Goal: Information Seeking & Learning: Learn about a topic

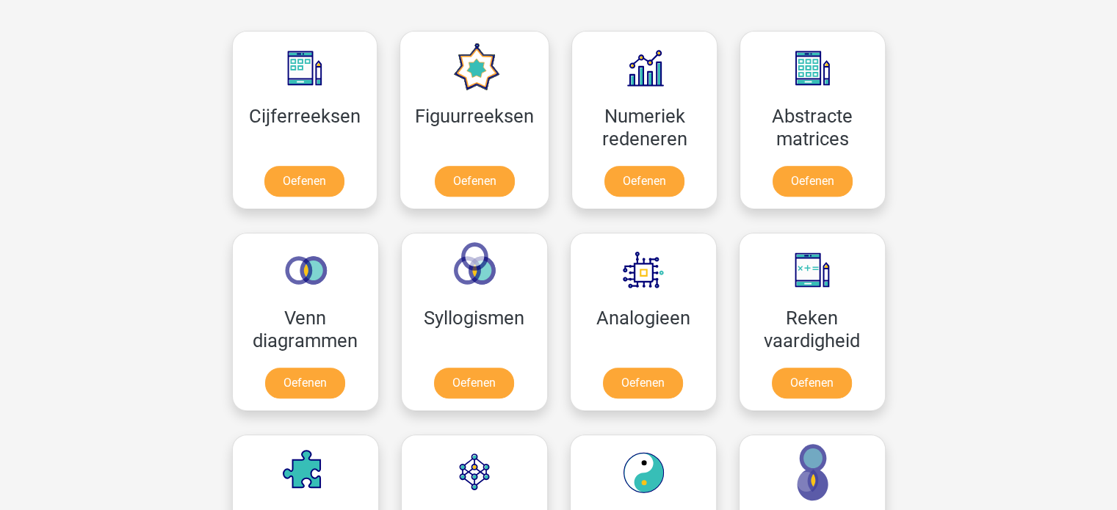
scroll to position [652, 0]
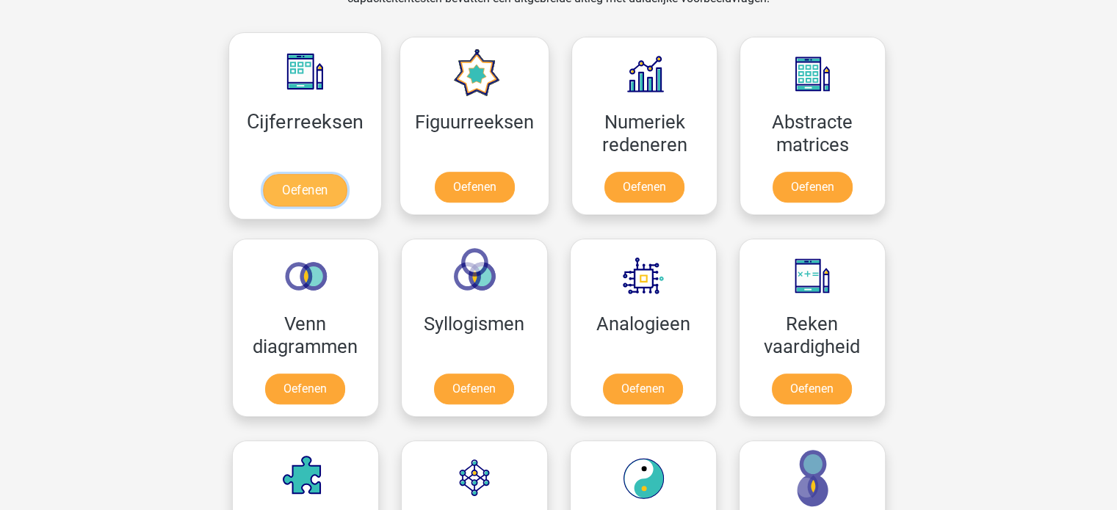
click at [312, 183] on link "Oefenen" at bounding box center [305, 190] width 84 height 32
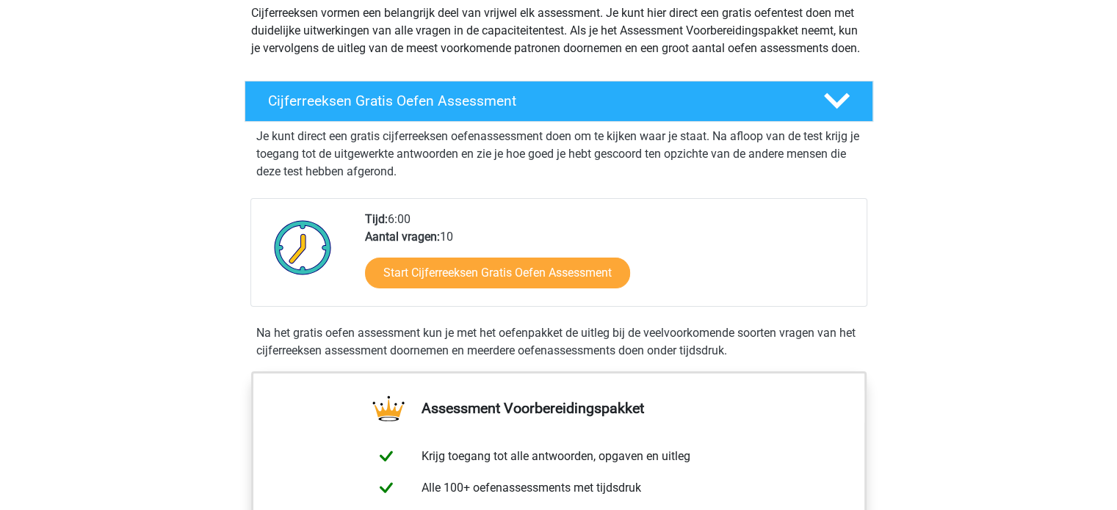
scroll to position [191, 0]
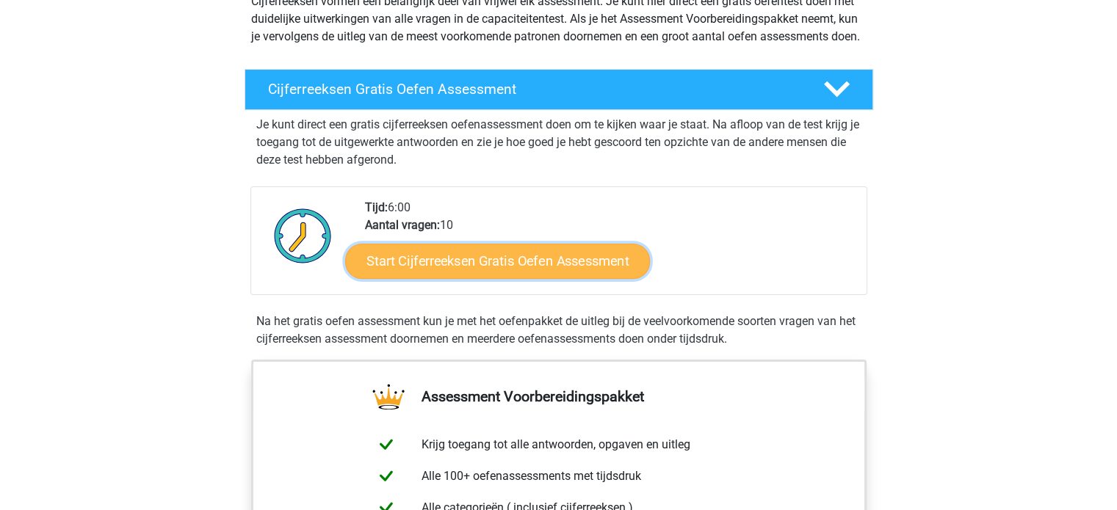
click at [577, 276] on link "Start Cijferreeksen Gratis Oefen Assessment" at bounding box center [497, 260] width 305 height 35
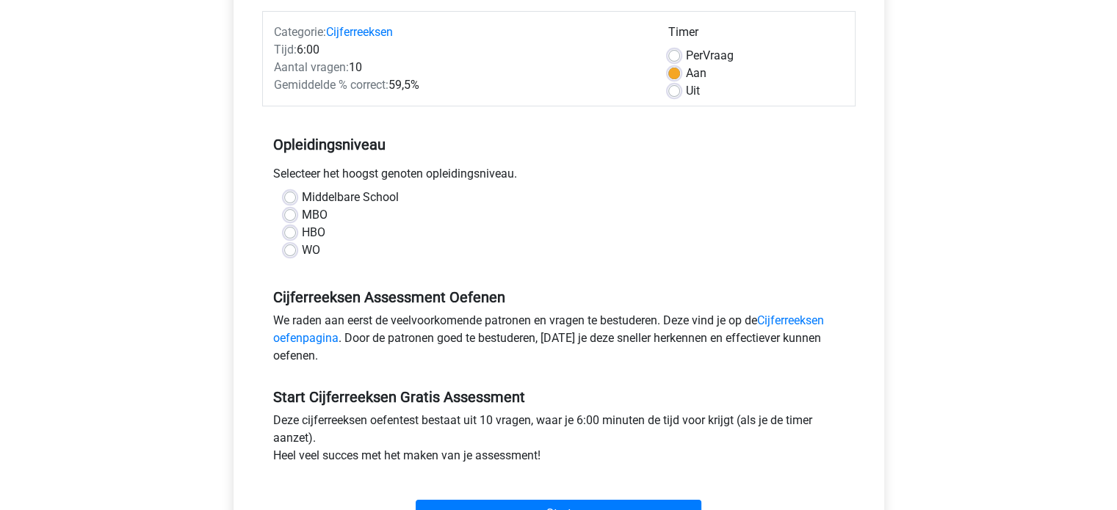
scroll to position [194, 0]
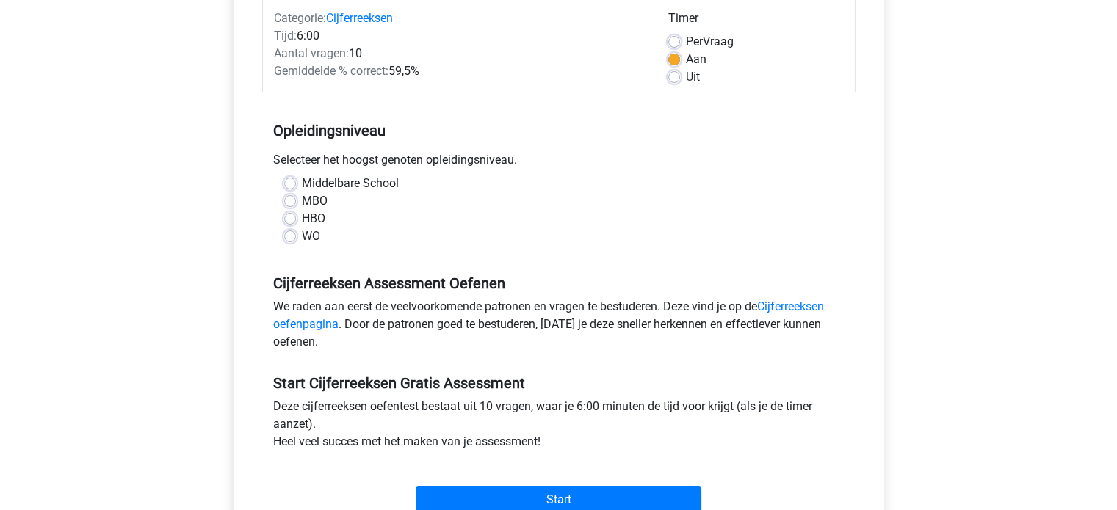
click at [302, 178] on label "Middelbare School" at bounding box center [350, 184] width 97 height 18
click at [288, 178] on input "Middelbare School" at bounding box center [290, 182] width 12 height 15
radio input "true"
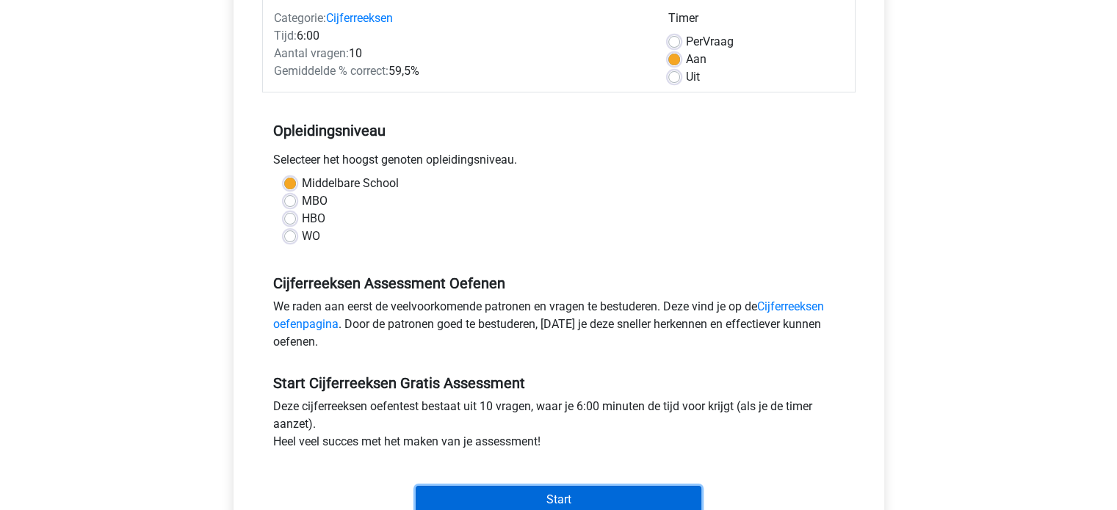
click at [615, 502] on input "Start" at bounding box center [559, 500] width 286 height 28
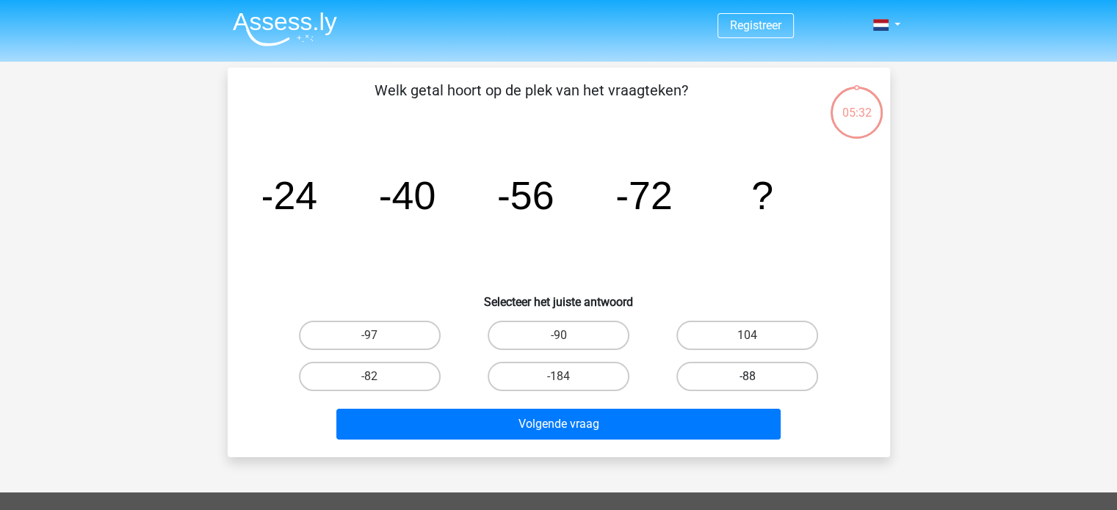
click at [746, 383] on label "-88" at bounding box center [747, 376] width 142 height 29
click at [748, 383] on input "-88" at bounding box center [753, 382] width 10 height 10
radio input "true"
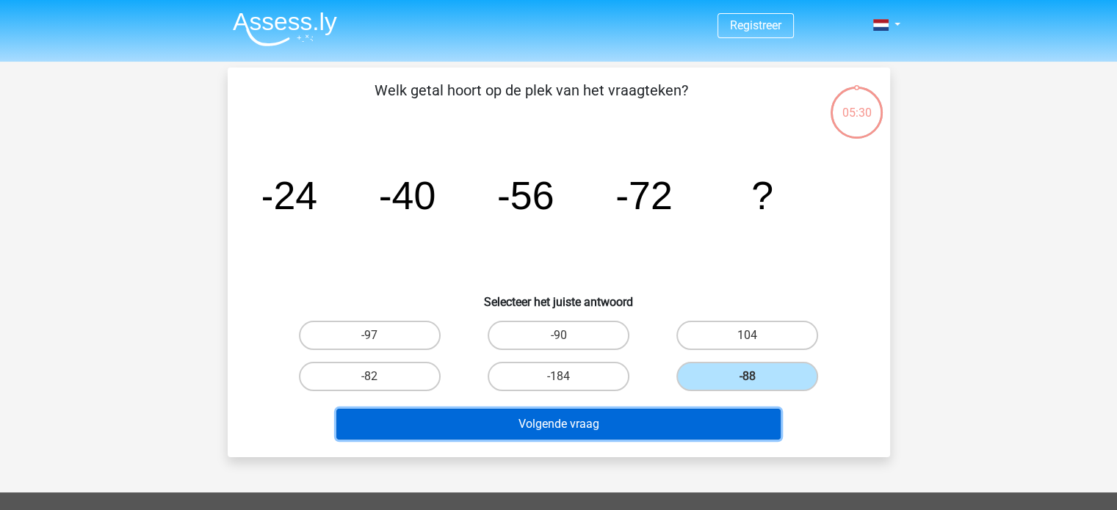
click at [647, 421] on button "Volgende vraag" at bounding box center [558, 424] width 444 height 31
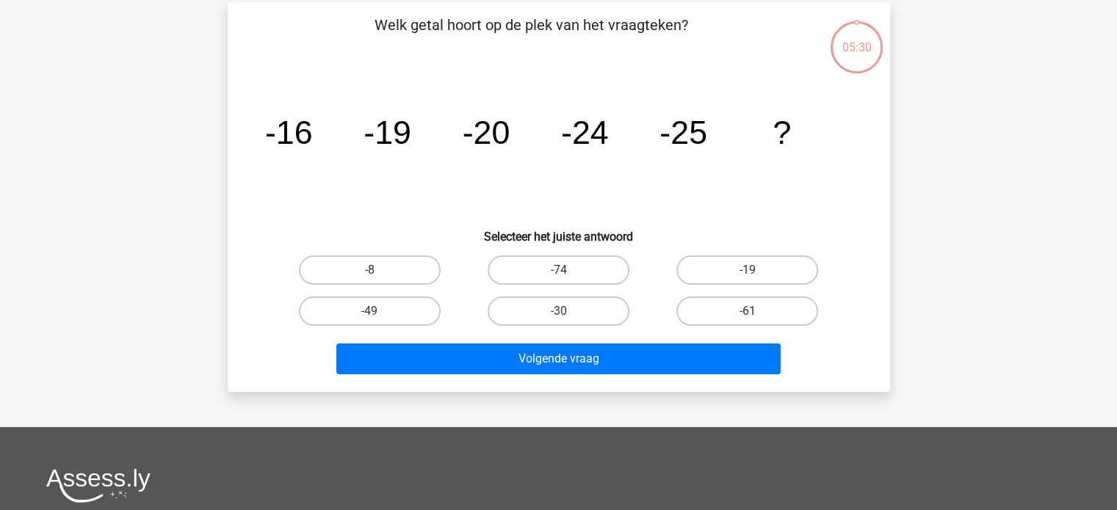
scroll to position [68, 0]
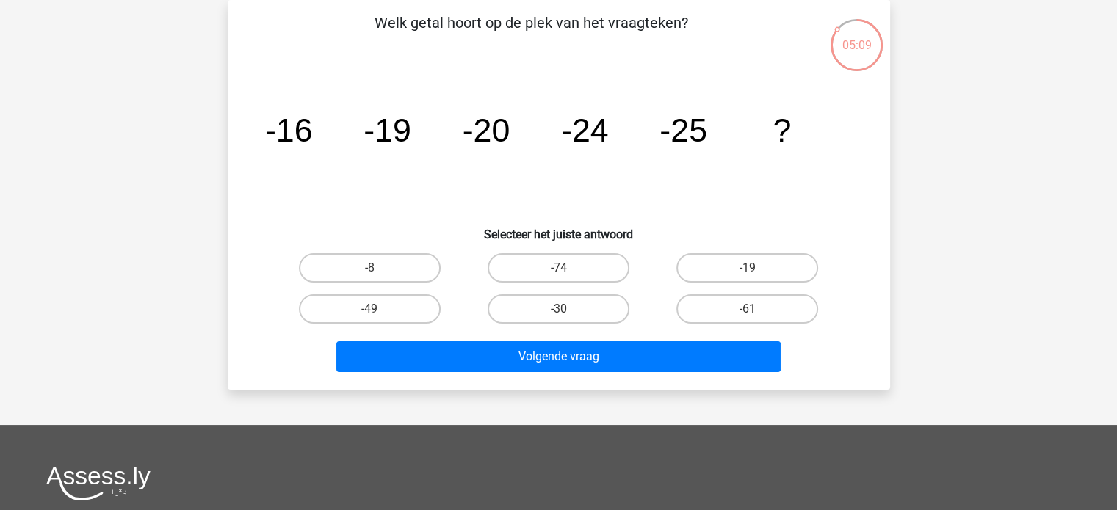
click at [561, 309] on input "-30" at bounding box center [563, 314] width 10 height 10
radio input "true"
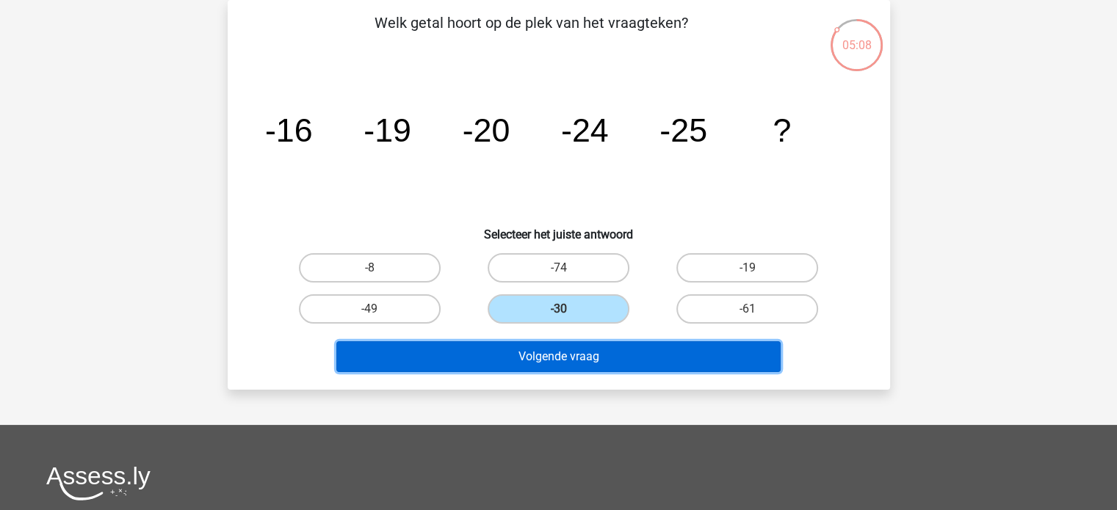
click at [554, 361] on button "Volgende vraag" at bounding box center [558, 356] width 444 height 31
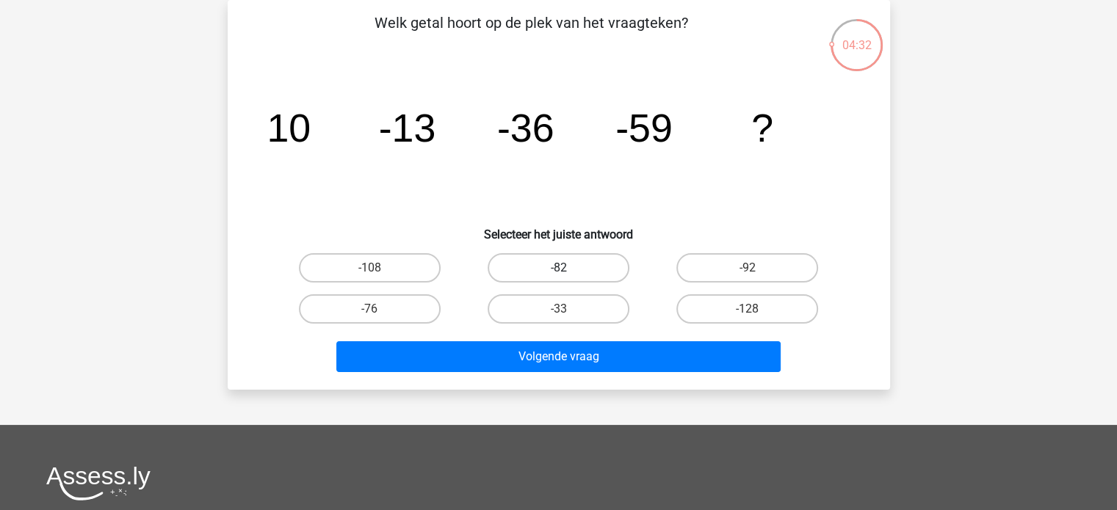
click at [558, 261] on label "-82" at bounding box center [559, 267] width 142 height 29
click at [558, 268] on input "-82" at bounding box center [563, 273] width 10 height 10
radio input "true"
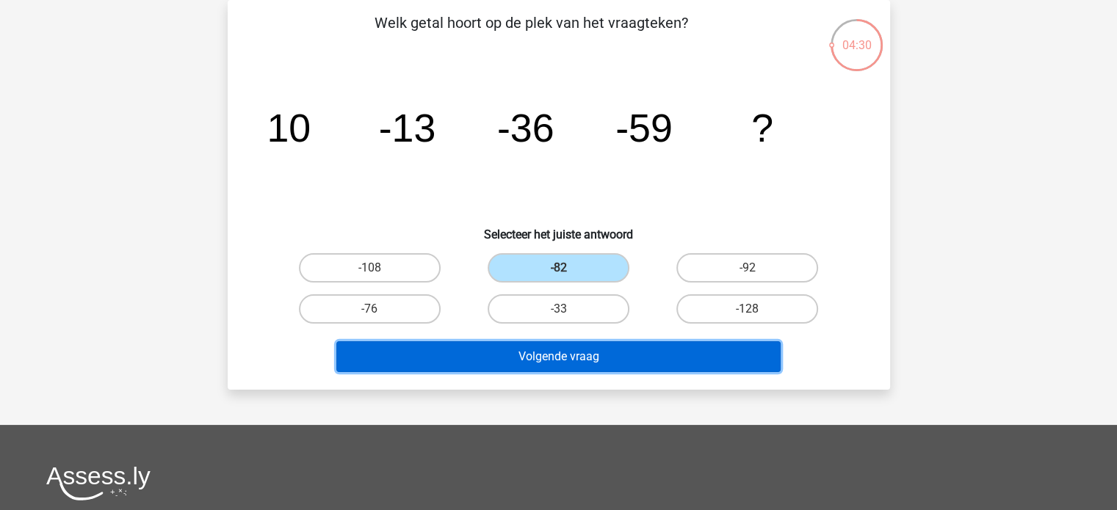
click at [533, 352] on button "Volgende vraag" at bounding box center [558, 356] width 444 height 31
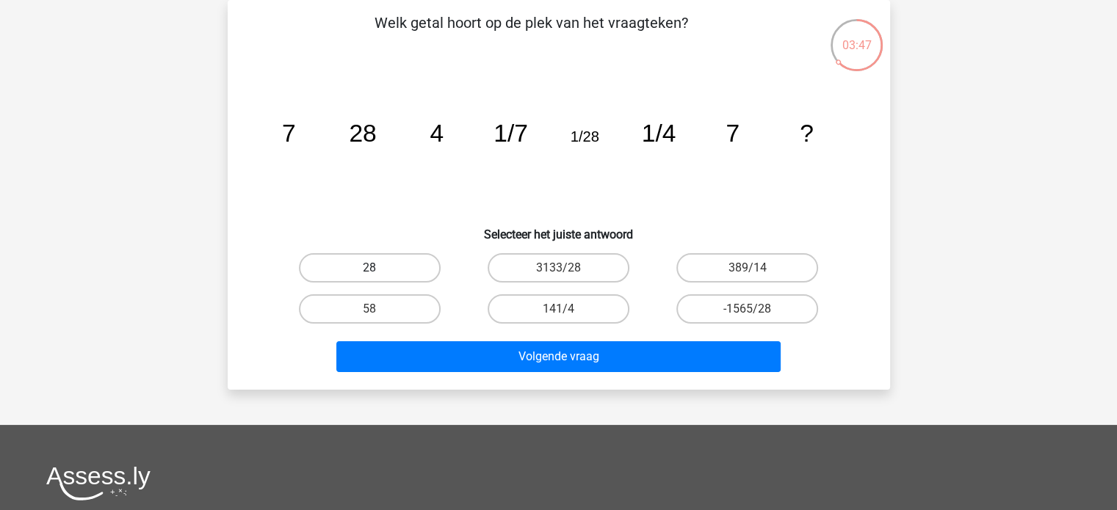
click at [399, 264] on label "28" at bounding box center [370, 267] width 142 height 29
click at [379, 268] on input "28" at bounding box center [374, 273] width 10 height 10
radio input "true"
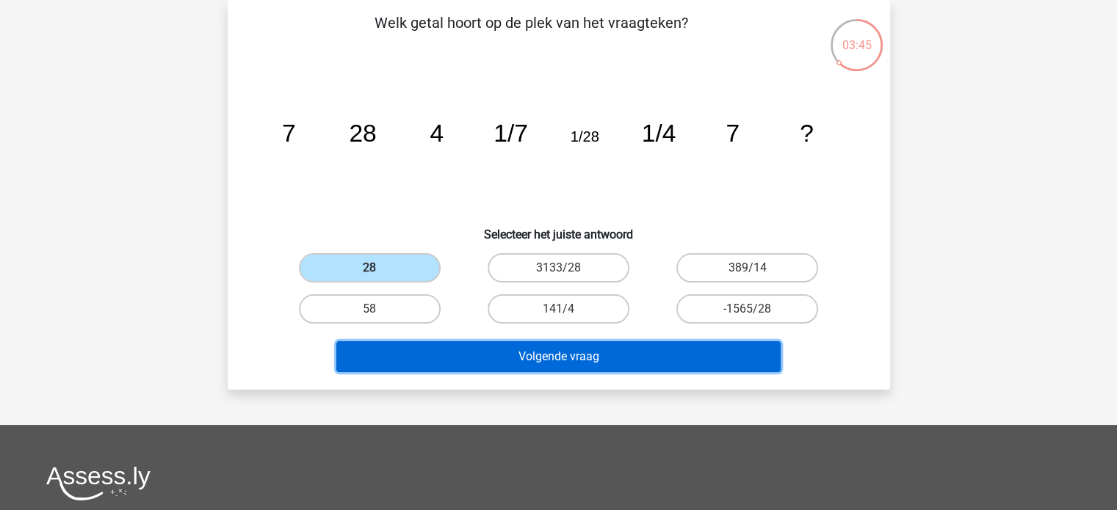
click at [555, 364] on button "Volgende vraag" at bounding box center [558, 356] width 444 height 31
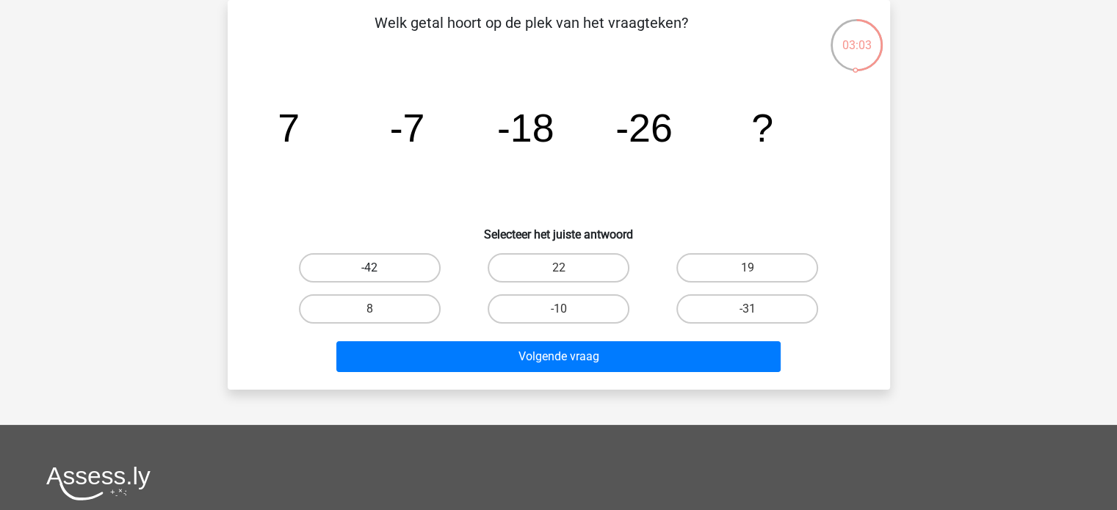
click at [405, 262] on label "-42" at bounding box center [370, 267] width 142 height 29
click at [379, 268] on input "-42" at bounding box center [374, 273] width 10 height 10
radio input "true"
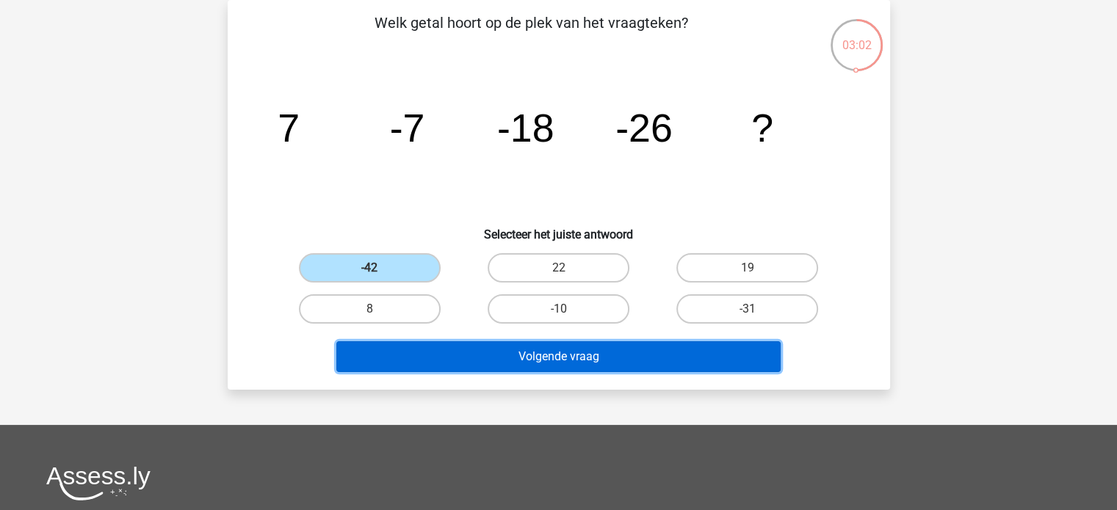
click at [574, 350] on button "Volgende vraag" at bounding box center [558, 356] width 444 height 31
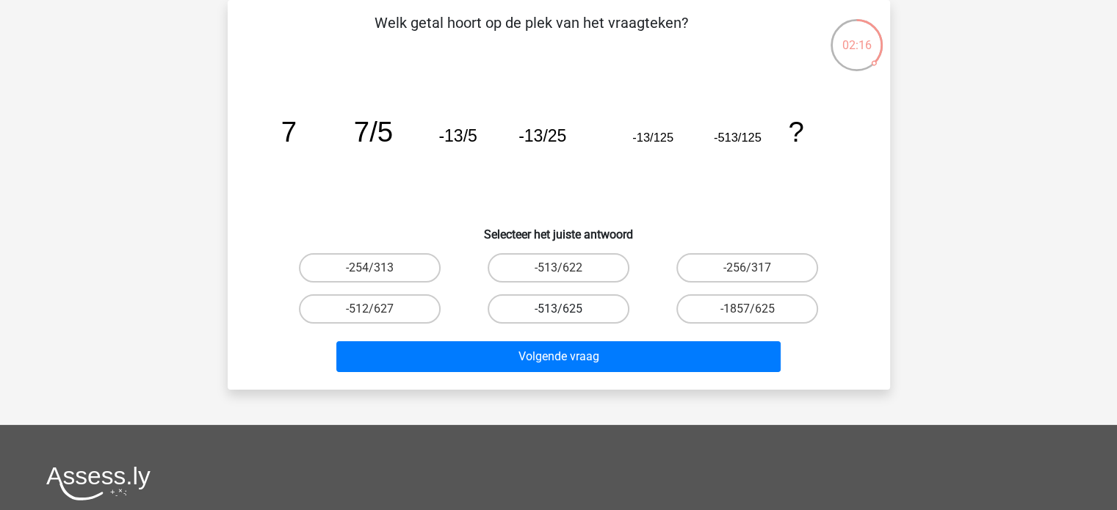
click at [523, 302] on label "-513/625" at bounding box center [559, 308] width 142 height 29
click at [558, 309] on input "-513/625" at bounding box center [563, 314] width 10 height 10
radio input "true"
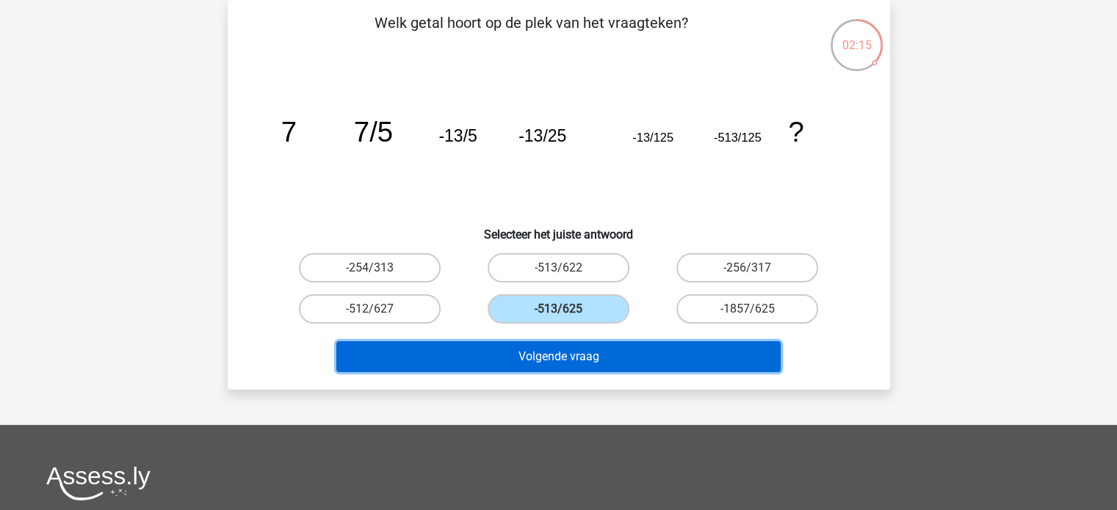
click at [553, 349] on button "Volgende vraag" at bounding box center [558, 356] width 444 height 31
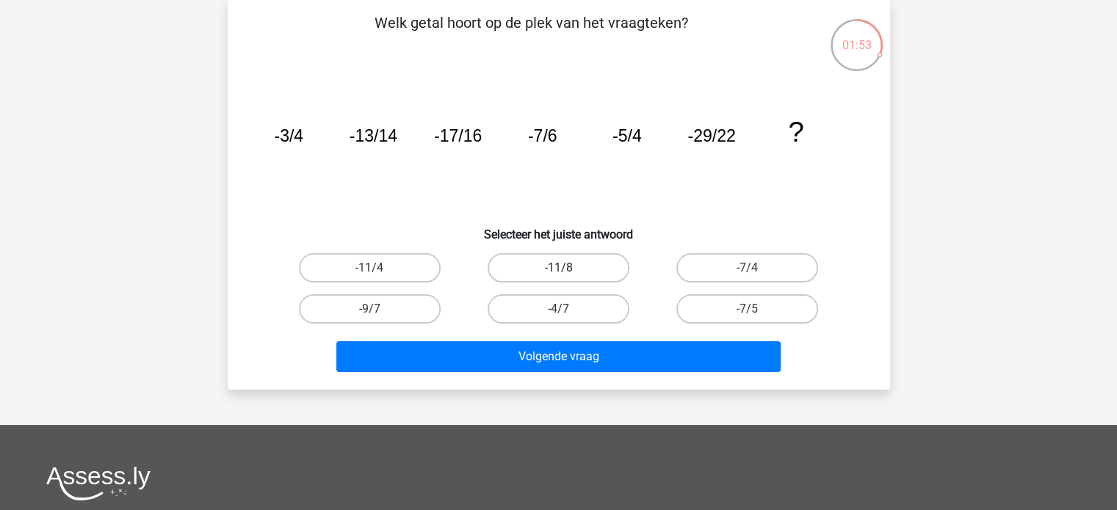
click at [589, 268] on label "-11/8" at bounding box center [559, 267] width 142 height 29
click at [568, 268] on input "-11/8" at bounding box center [563, 273] width 10 height 10
radio input "true"
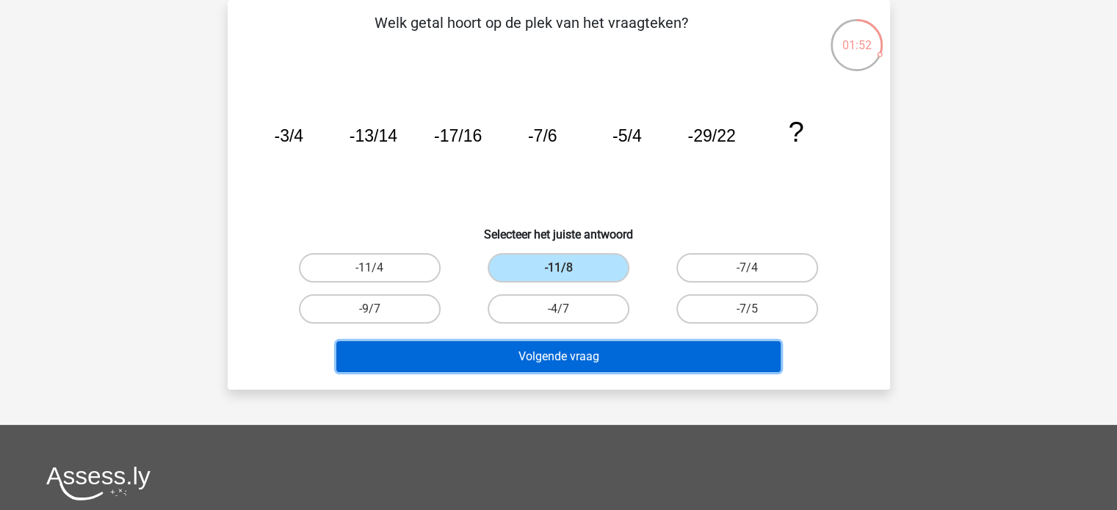
click at [593, 352] on button "Volgende vraag" at bounding box center [558, 356] width 444 height 31
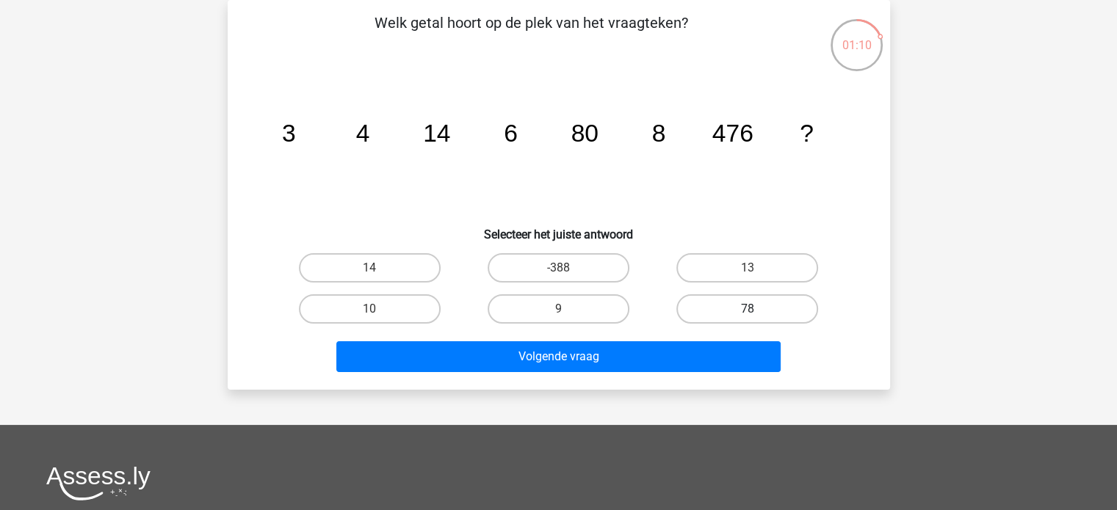
click at [734, 306] on label "78" at bounding box center [747, 308] width 142 height 29
click at [748, 309] on input "78" at bounding box center [753, 314] width 10 height 10
radio input "true"
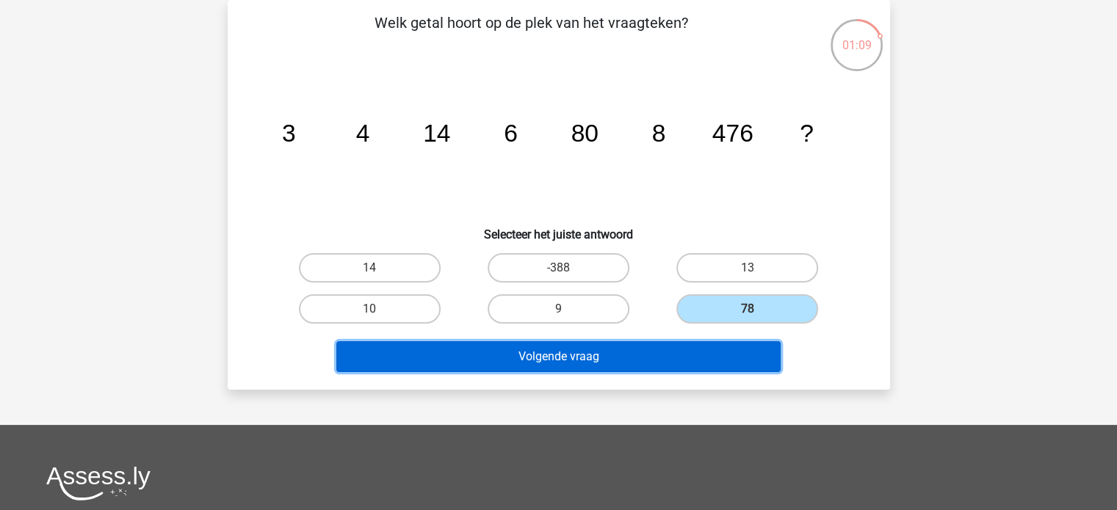
click at [583, 354] on button "Volgende vraag" at bounding box center [558, 356] width 444 height 31
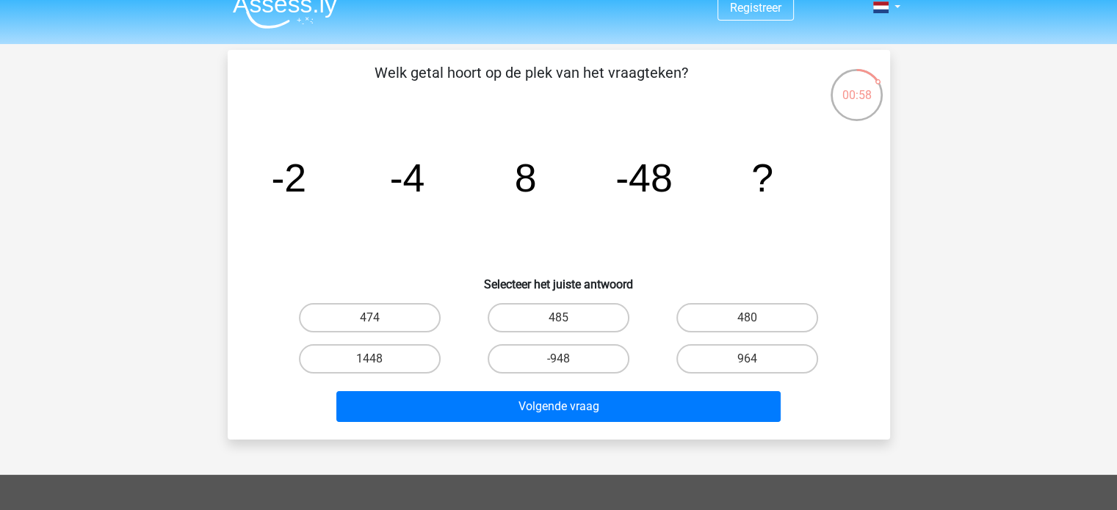
scroll to position [15, 0]
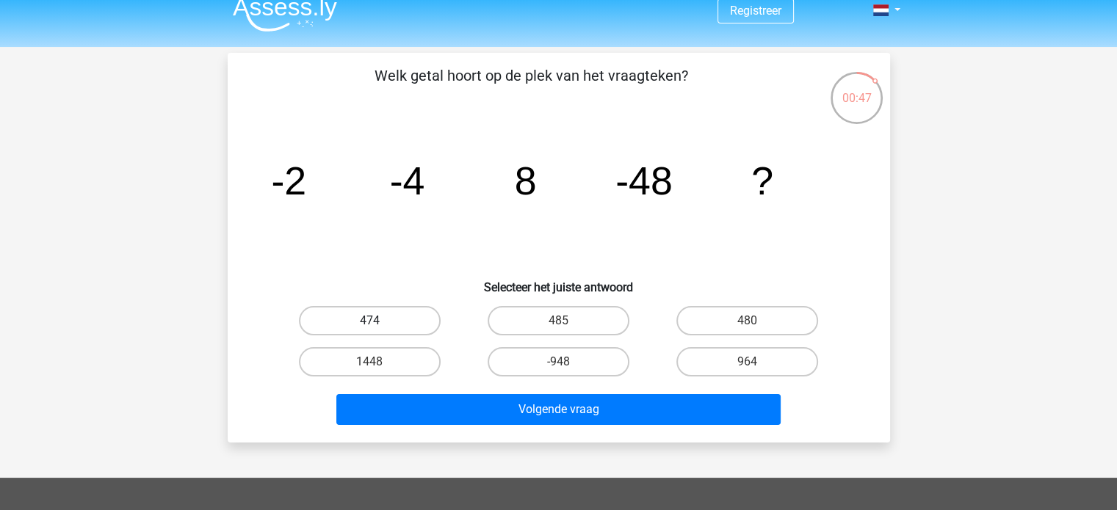
click at [422, 323] on label "474" at bounding box center [370, 320] width 142 height 29
click at [379, 323] on input "474" at bounding box center [374, 326] width 10 height 10
radio input "true"
click at [422, 323] on label "474" at bounding box center [370, 320] width 142 height 29
click at [379, 323] on input "474" at bounding box center [374, 326] width 10 height 10
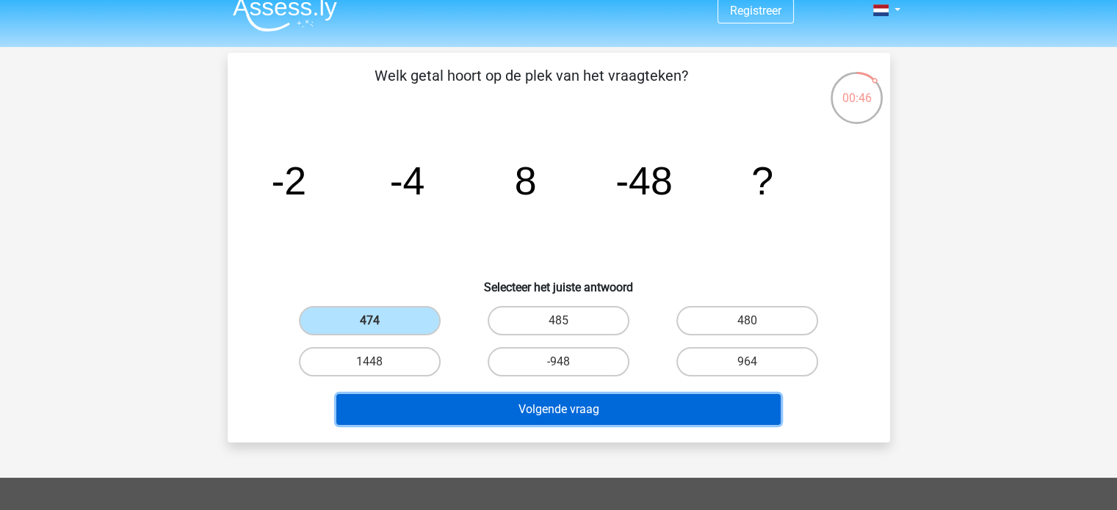
click at [538, 409] on button "Volgende vraag" at bounding box center [558, 409] width 444 height 31
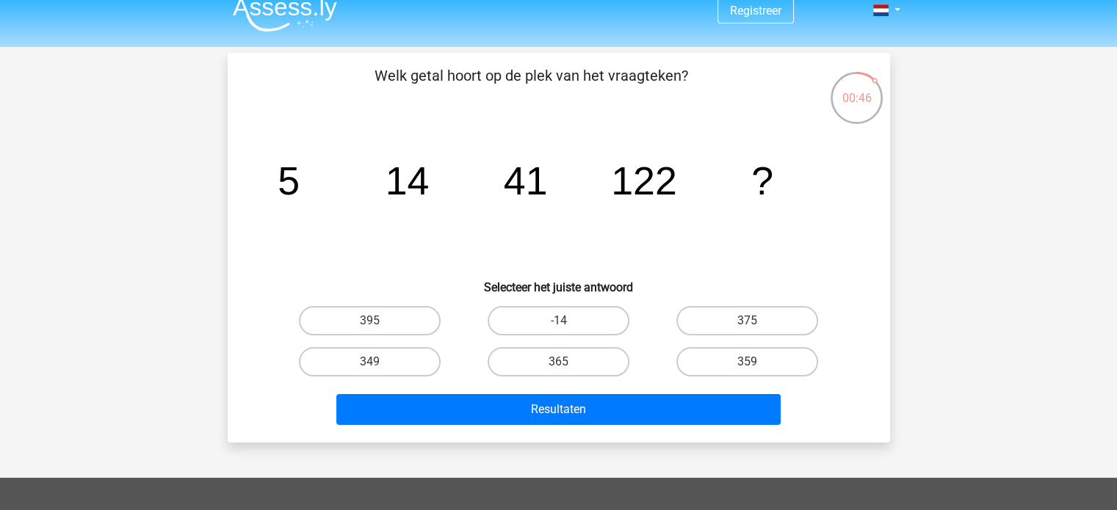
scroll to position [68, 0]
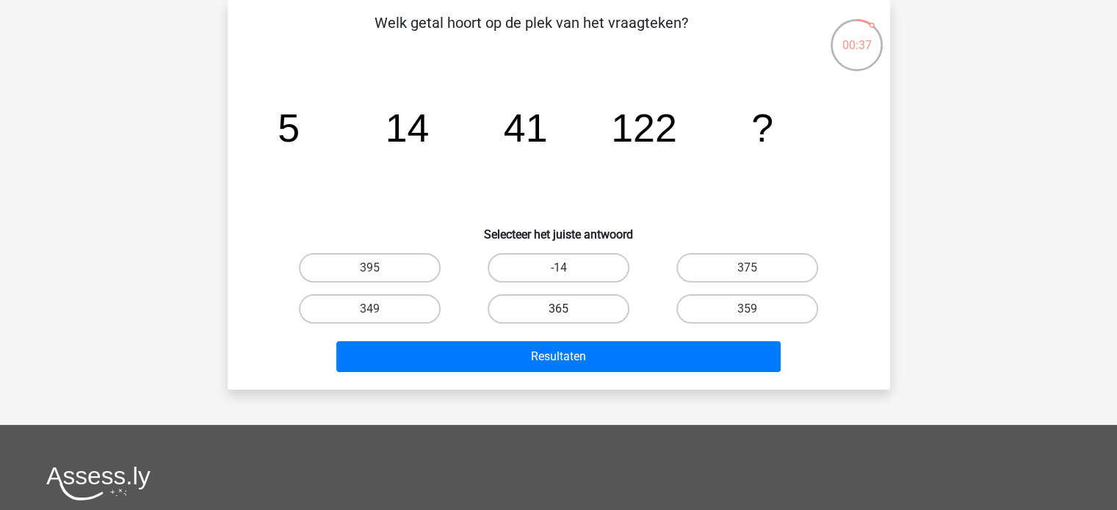
click at [518, 311] on label "365" at bounding box center [559, 308] width 142 height 29
click at [558, 311] on input "365" at bounding box center [563, 314] width 10 height 10
radio input "true"
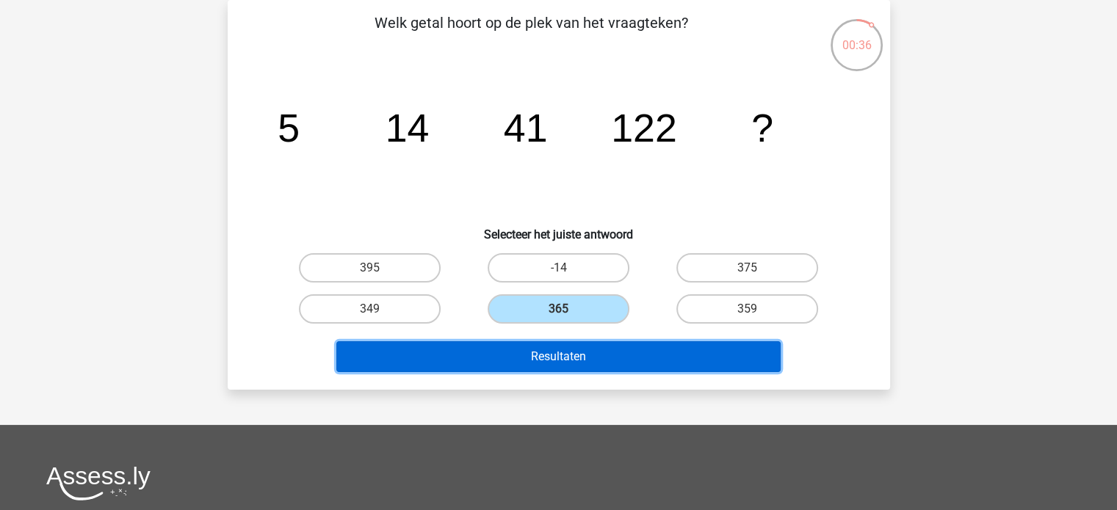
click at [495, 354] on button "Resultaten" at bounding box center [558, 356] width 444 height 31
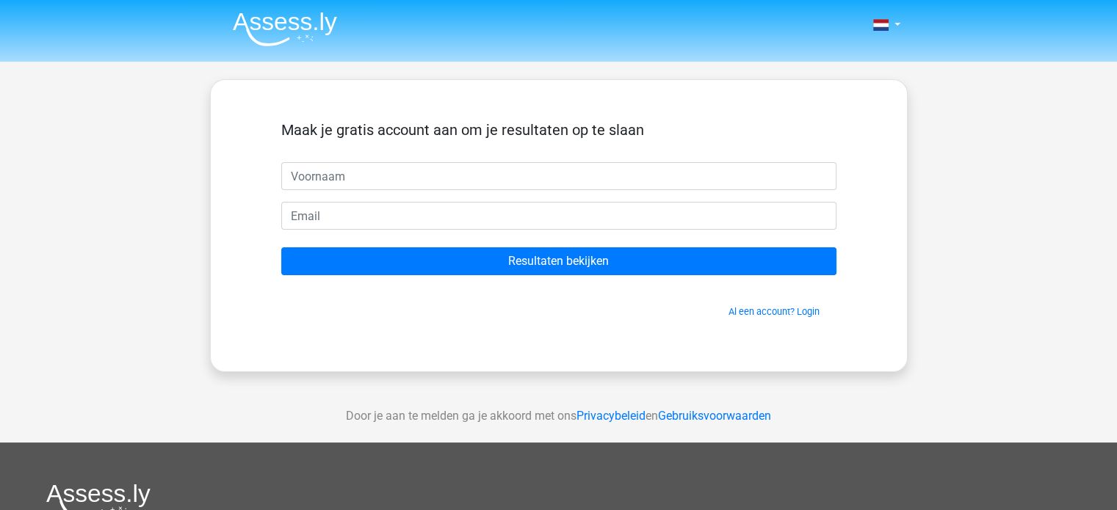
click at [530, 179] on input "text" at bounding box center [558, 176] width 555 height 28
type input "b"
type input "britt"
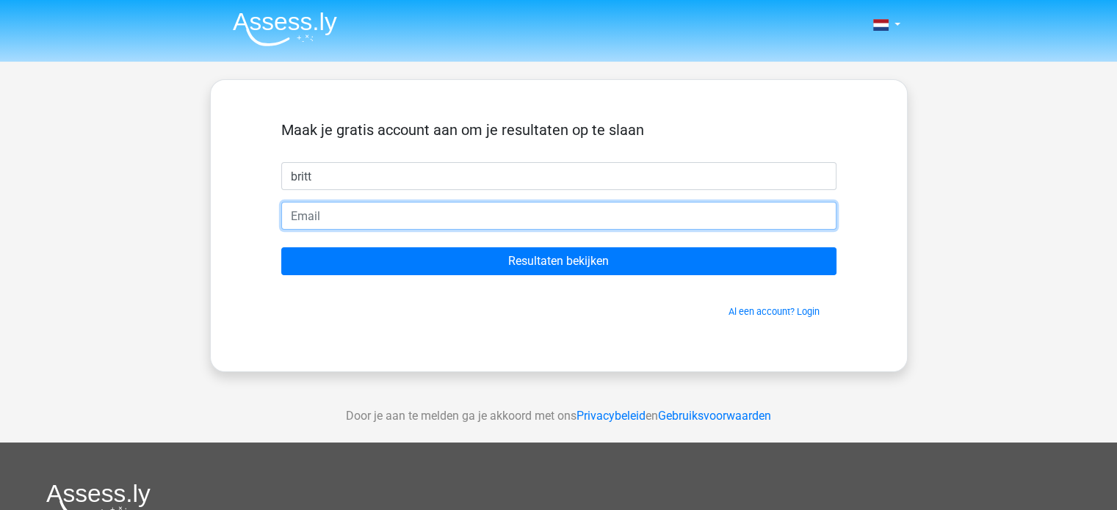
click at [550, 220] on input "email" at bounding box center [558, 216] width 555 height 28
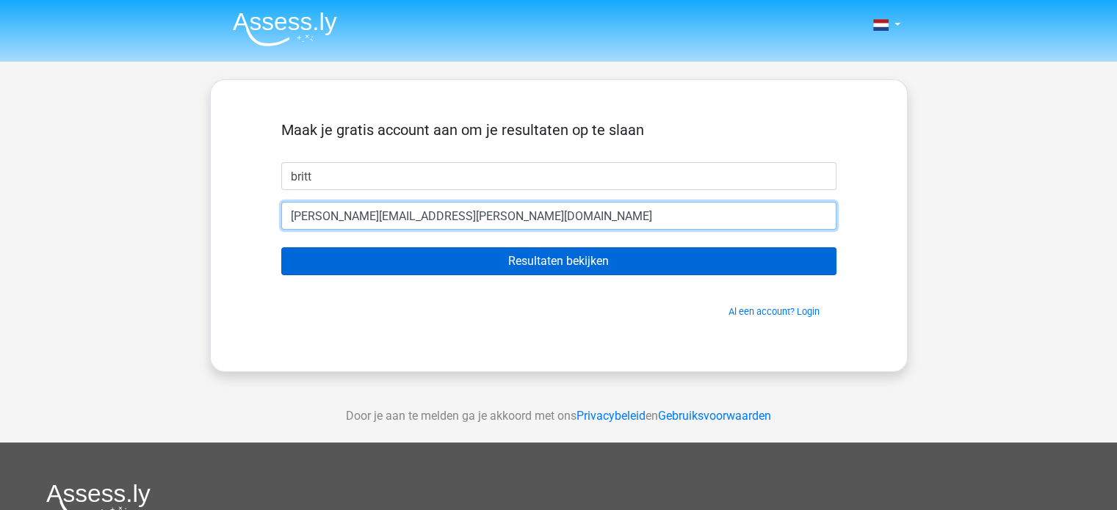
type input "britt.vanderkelen@gmail.com"
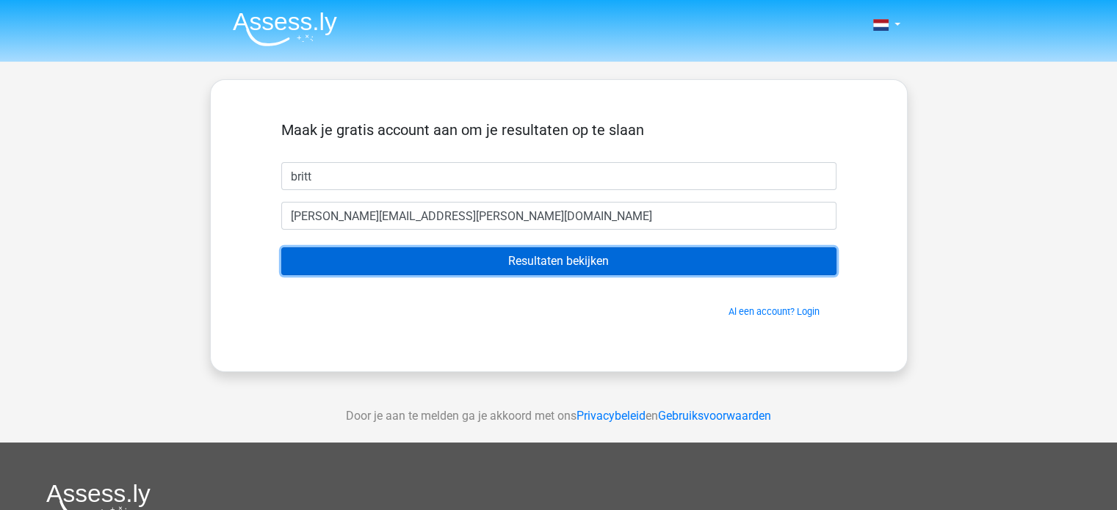
click at [543, 258] on input "Resultaten bekijken" at bounding box center [558, 261] width 555 height 28
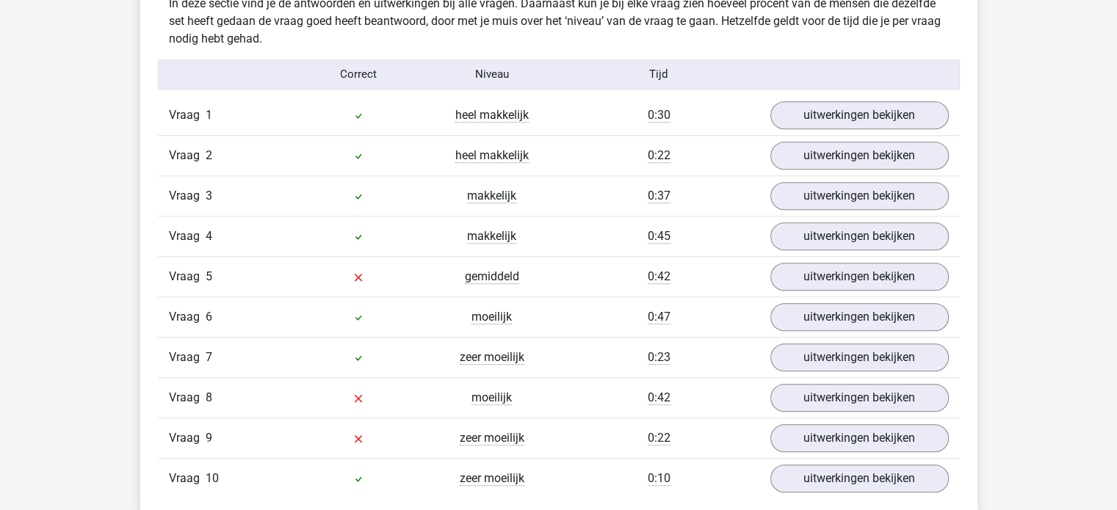
scroll to position [1168, 0]
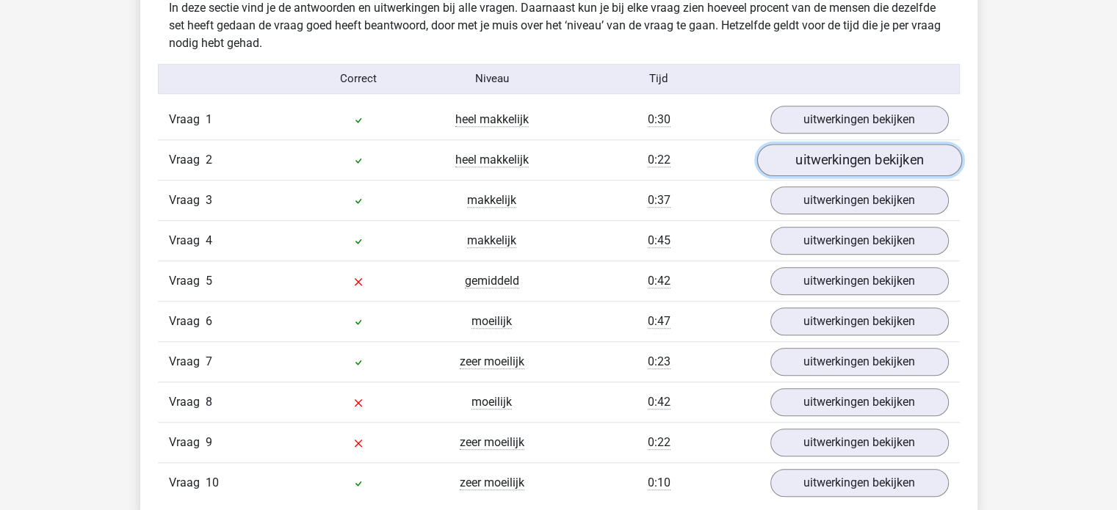
click at [911, 162] on link "uitwerkingen bekijken" at bounding box center [858, 160] width 205 height 32
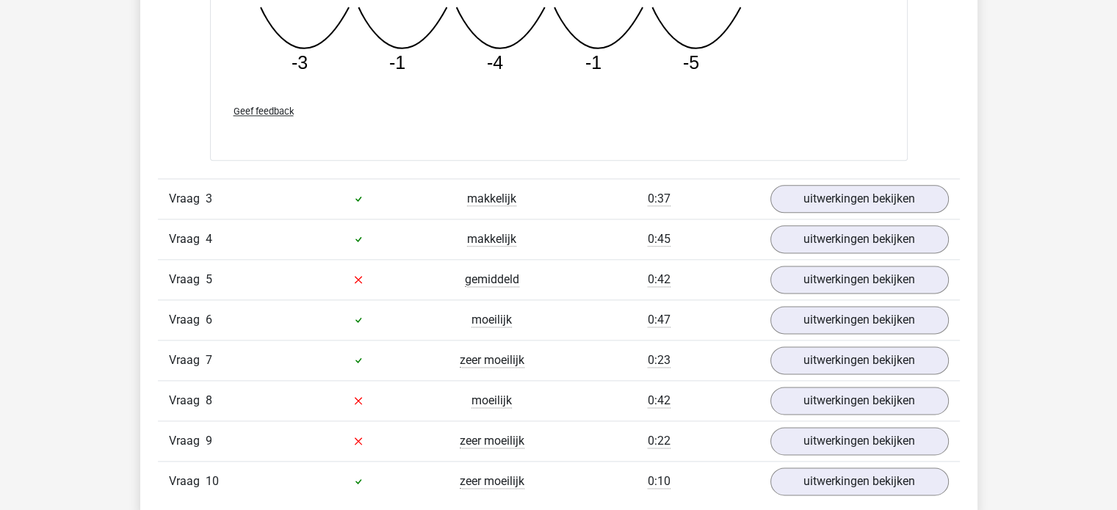
scroll to position [1851, 0]
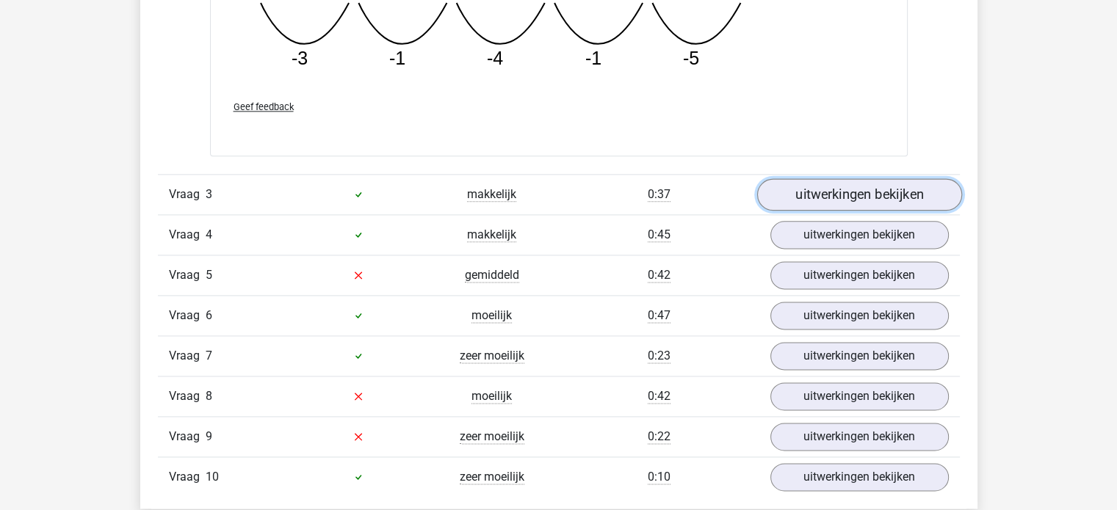
click at [898, 187] on link "uitwerkingen bekijken" at bounding box center [858, 194] width 205 height 32
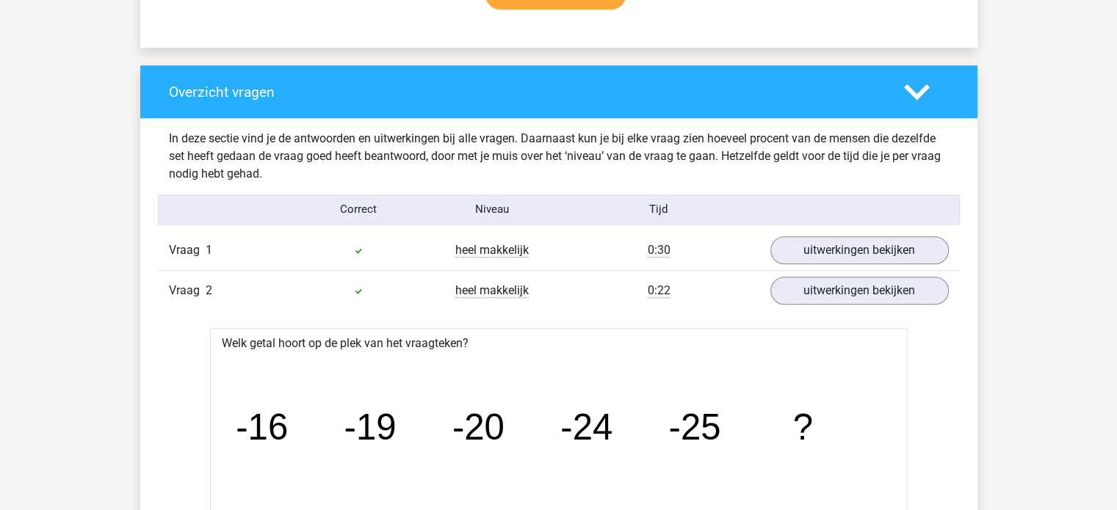
scroll to position [1031, 0]
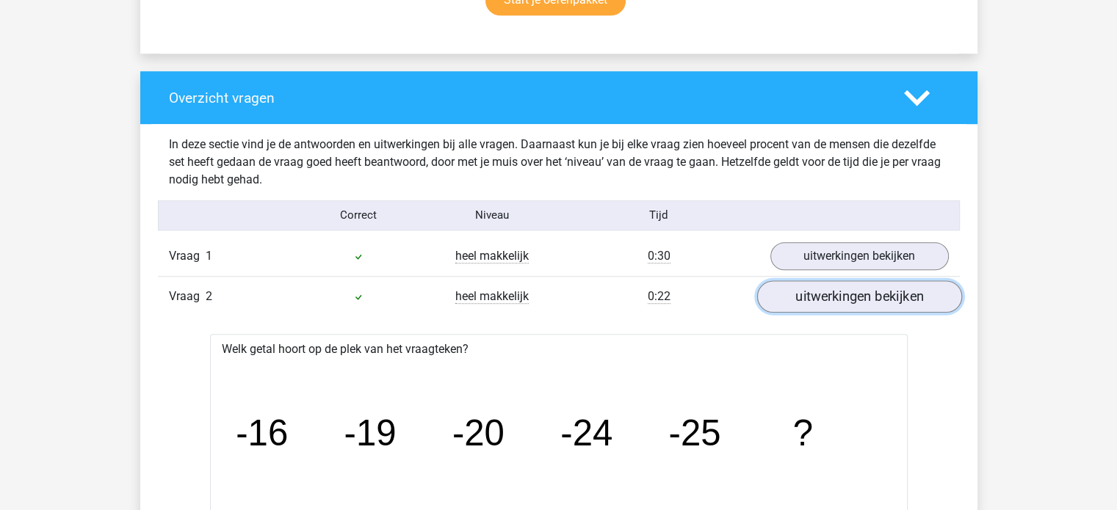
click at [930, 296] on link "uitwerkingen bekijken" at bounding box center [858, 297] width 205 height 32
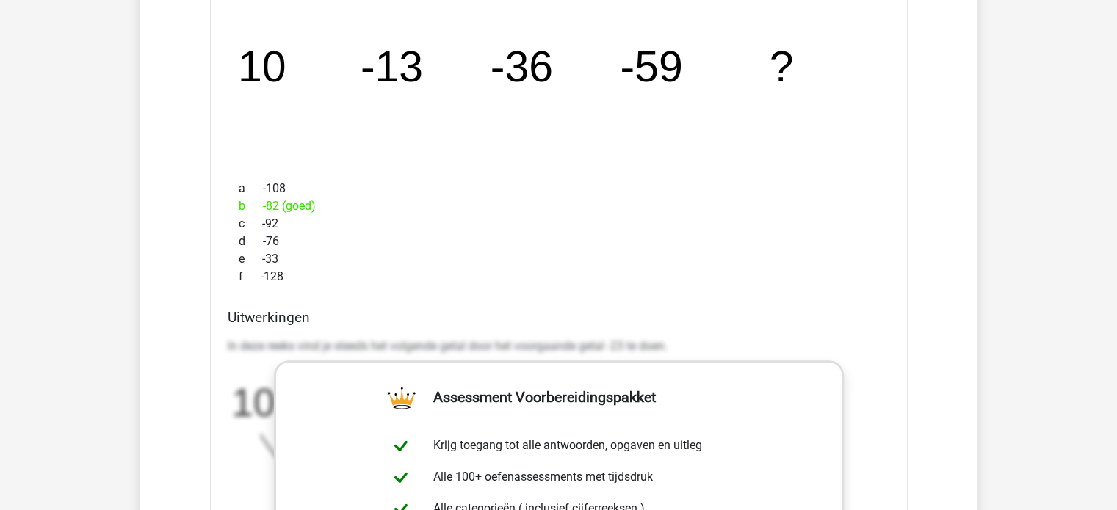
scroll to position [1395, 0]
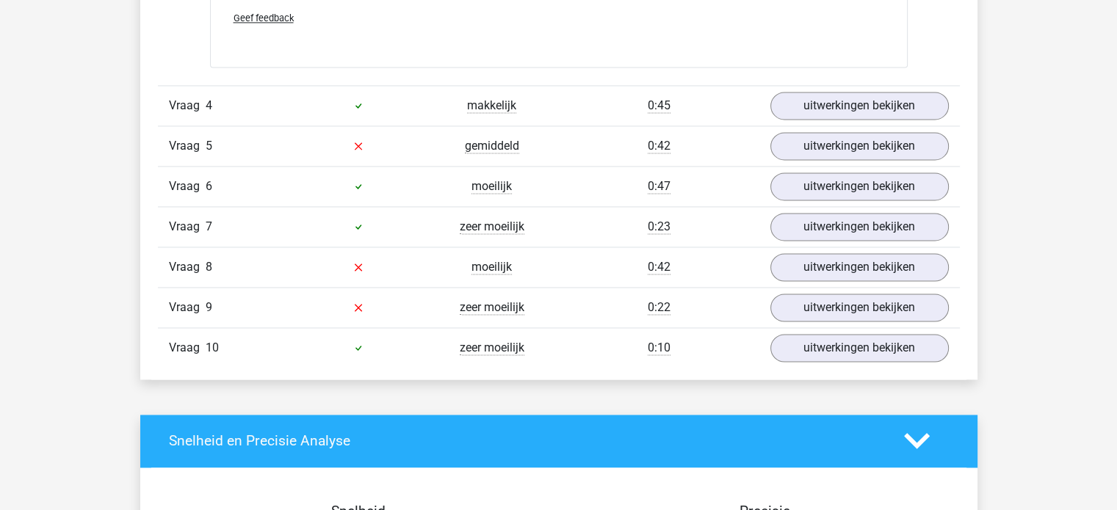
scroll to position [2199, 0]
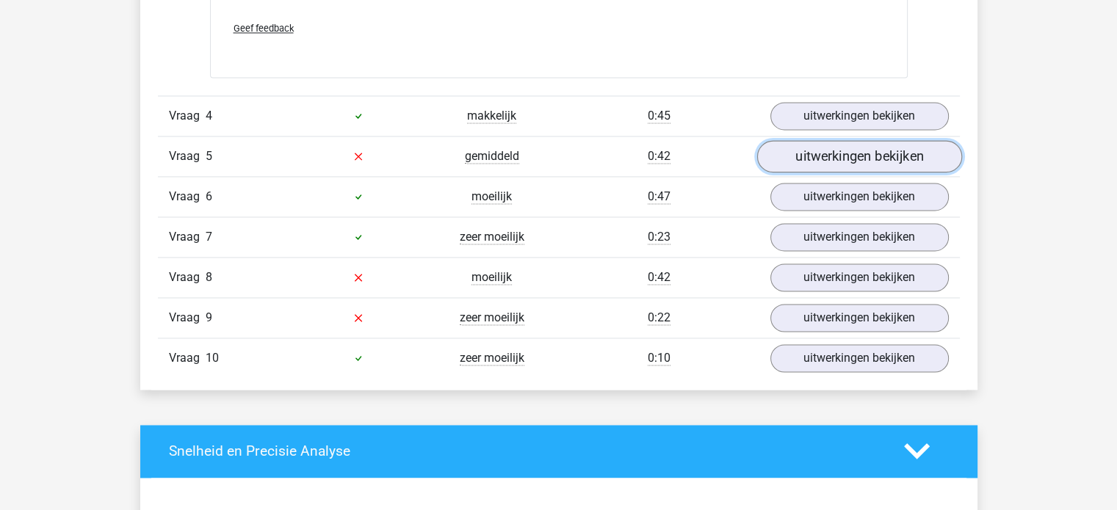
click at [890, 157] on link "uitwerkingen bekijken" at bounding box center [858, 156] width 205 height 32
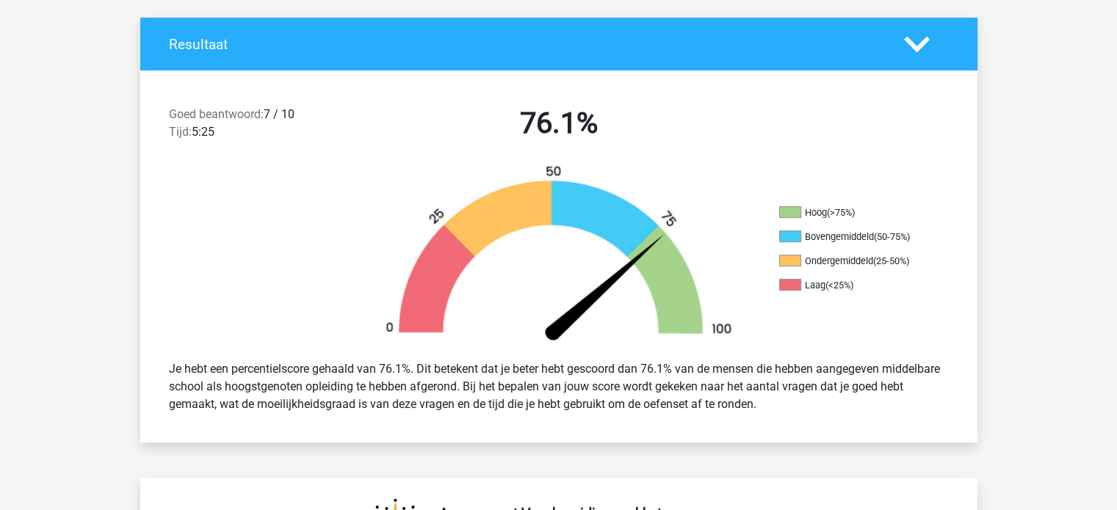
scroll to position [1874, 0]
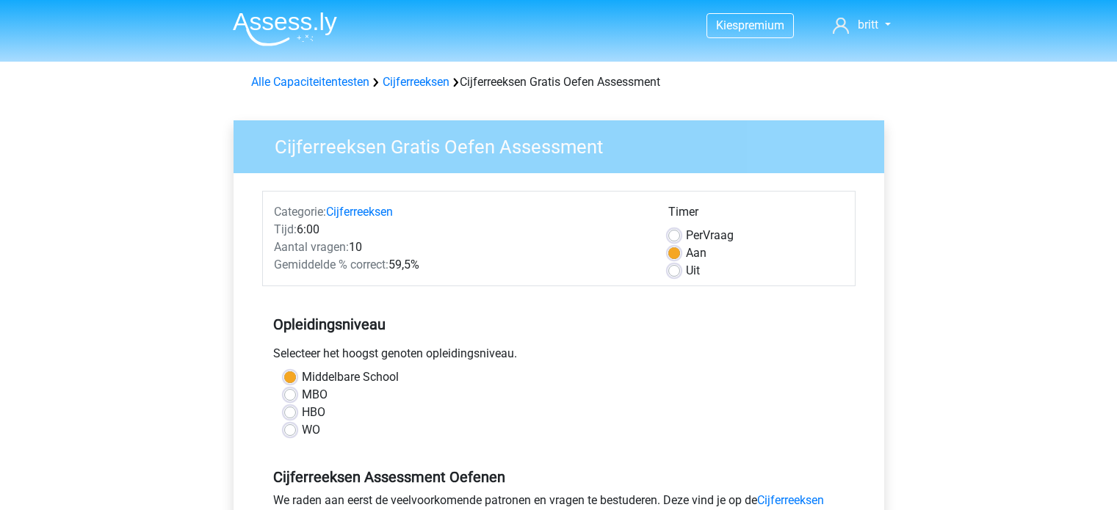
scroll to position [194, 0]
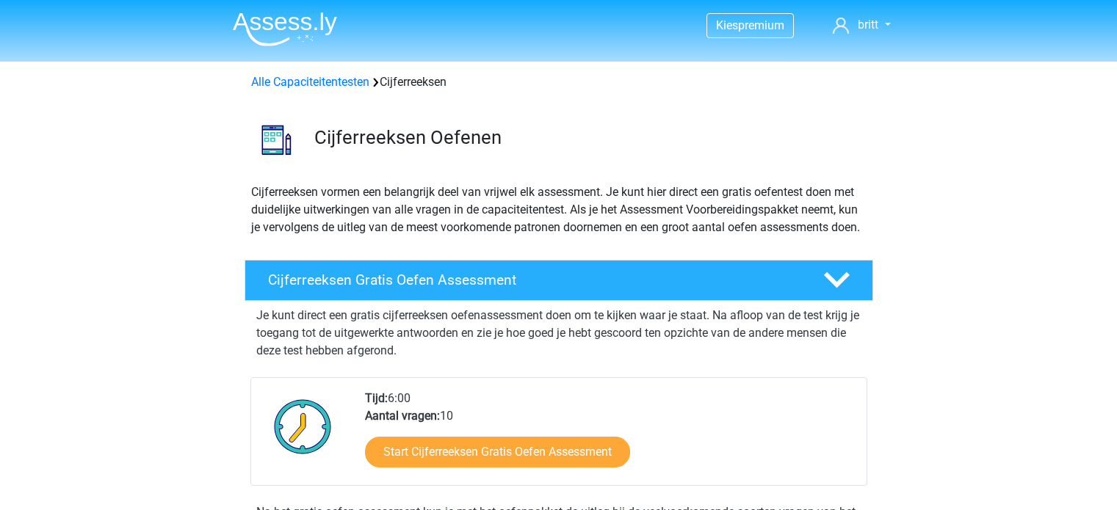
scroll to position [191, 0]
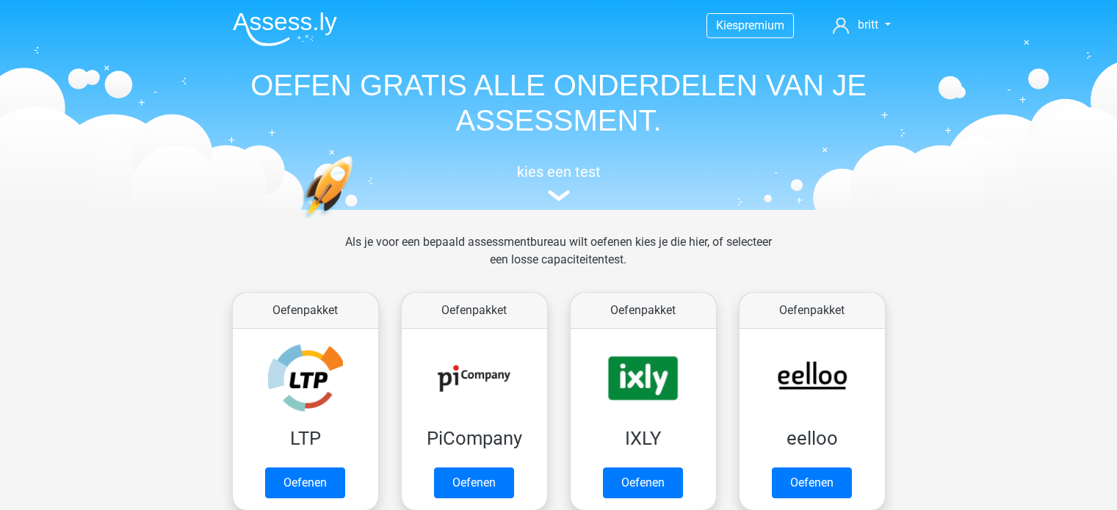
scroll to position [652, 0]
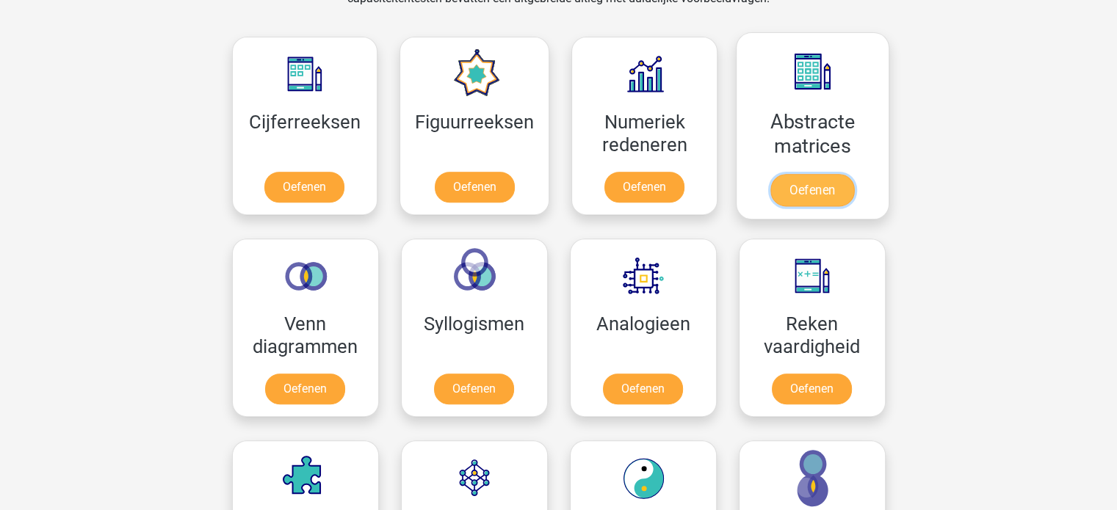
click at [802, 187] on link "Oefenen" at bounding box center [812, 190] width 84 height 32
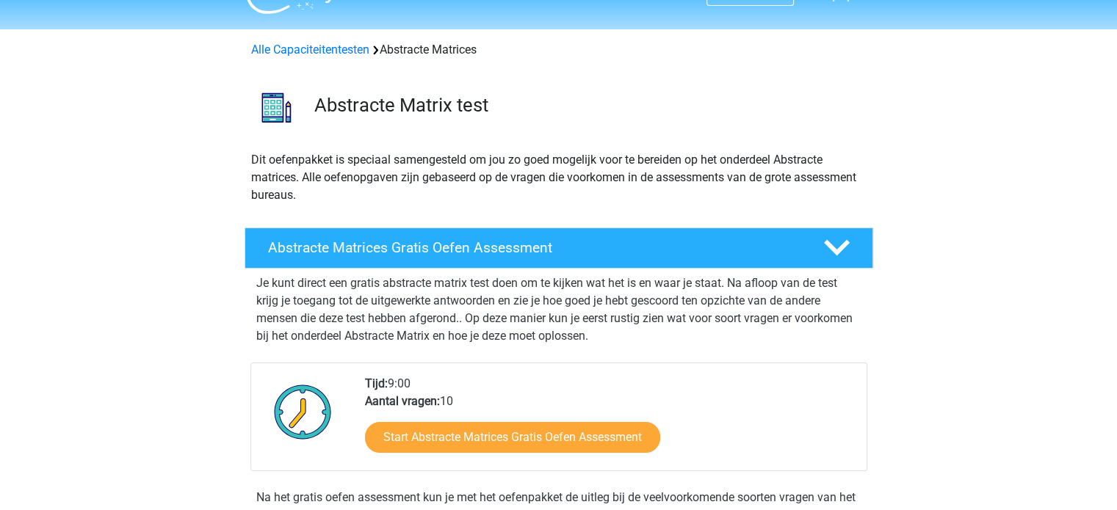
scroll to position [15, 0]
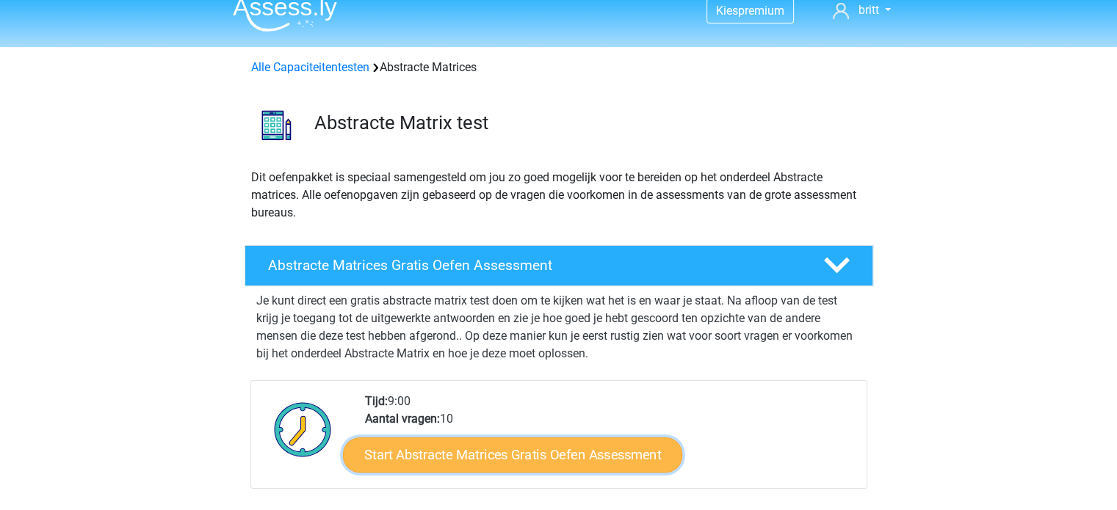
click at [593, 463] on link "Start Abstracte Matrices Gratis Oefen Assessment" at bounding box center [512, 454] width 339 height 35
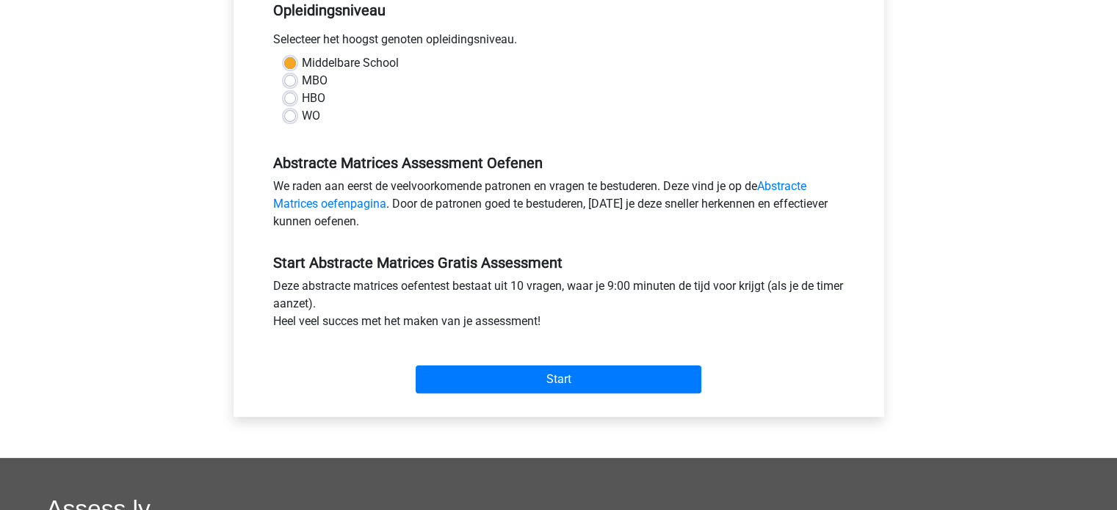
scroll to position [329, 0]
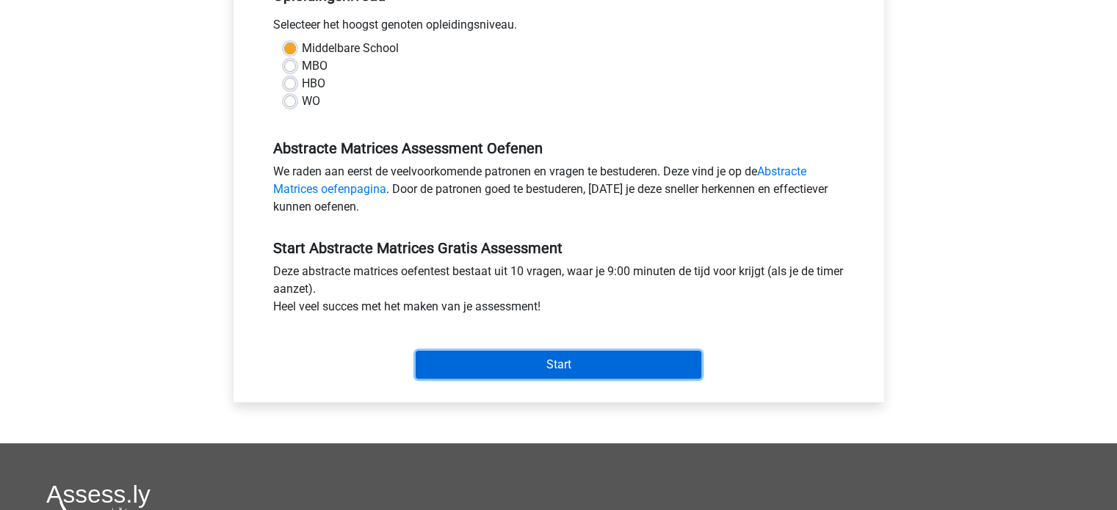
click at [630, 361] on input "Start" at bounding box center [559, 365] width 286 height 28
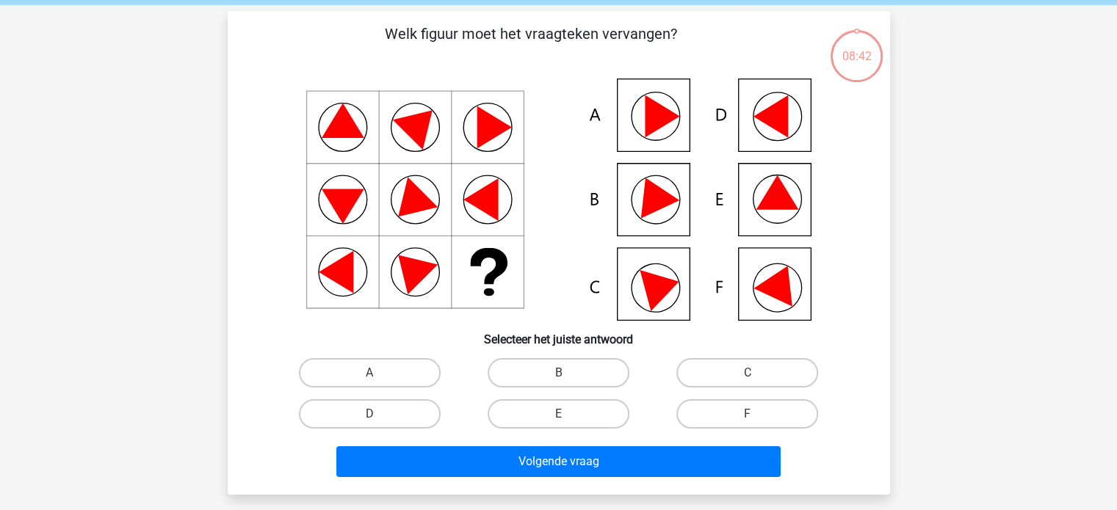
scroll to position [58, 0]
